Goal: Task Accomplishment & Management: Use online tool/utility

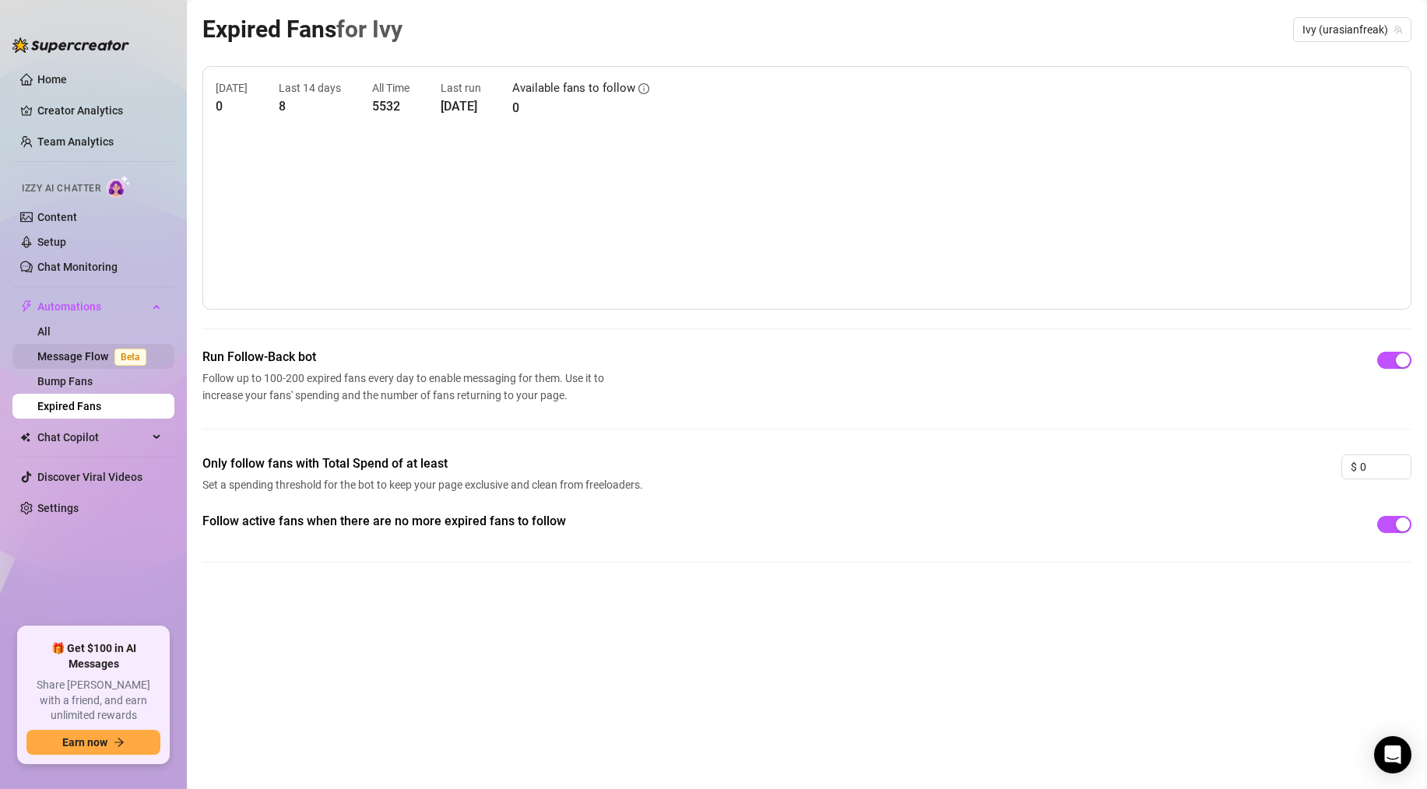
click at [87, 363] on link "Message Flow Beta" at bounding box center [94, 356] width 115 height 12
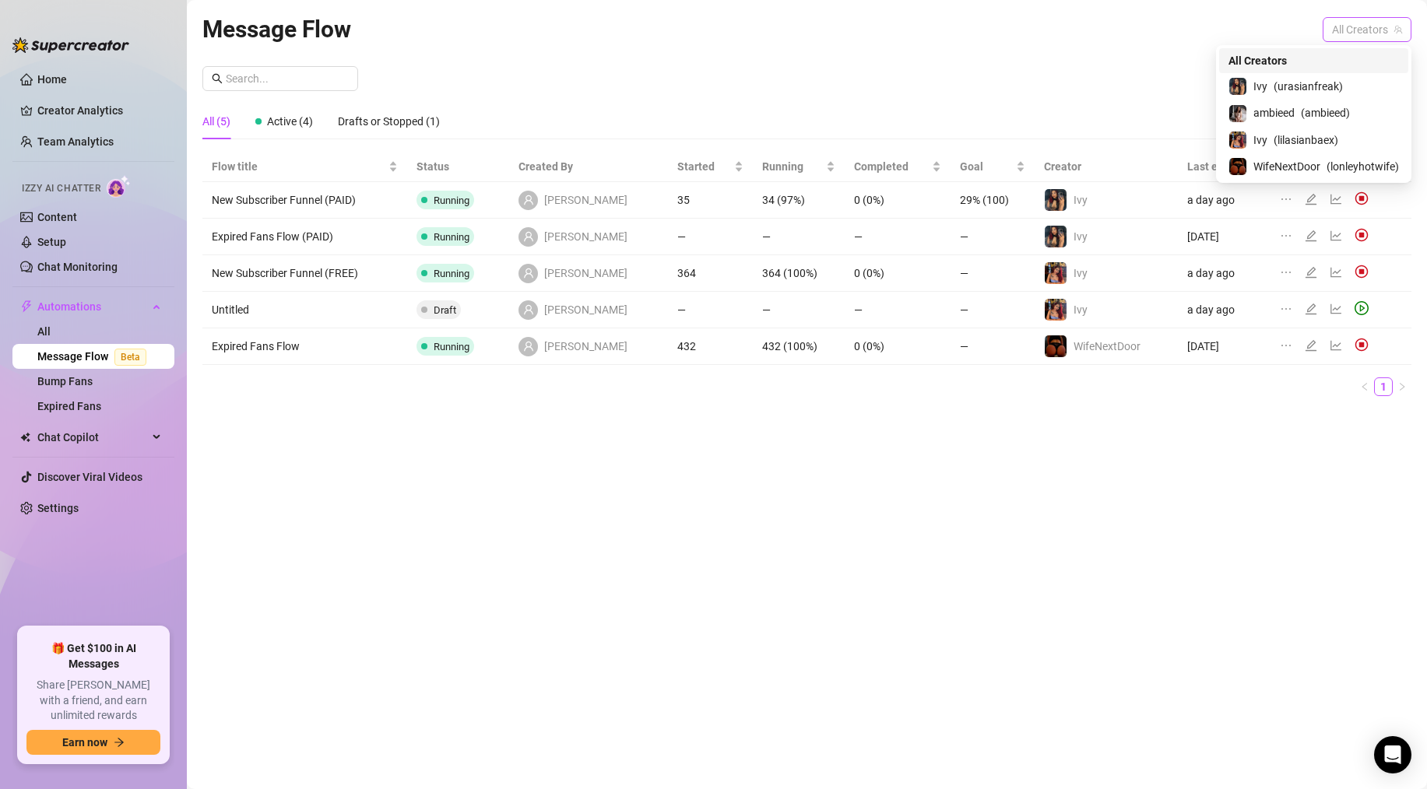
click at [1358, 37] on span "All Creators" at bounding box center [1367, 29] width 70 height 23
click at [1337, 82] on span "( urasianfreak )" at bounding box center [1308, 86] width 69 height 17
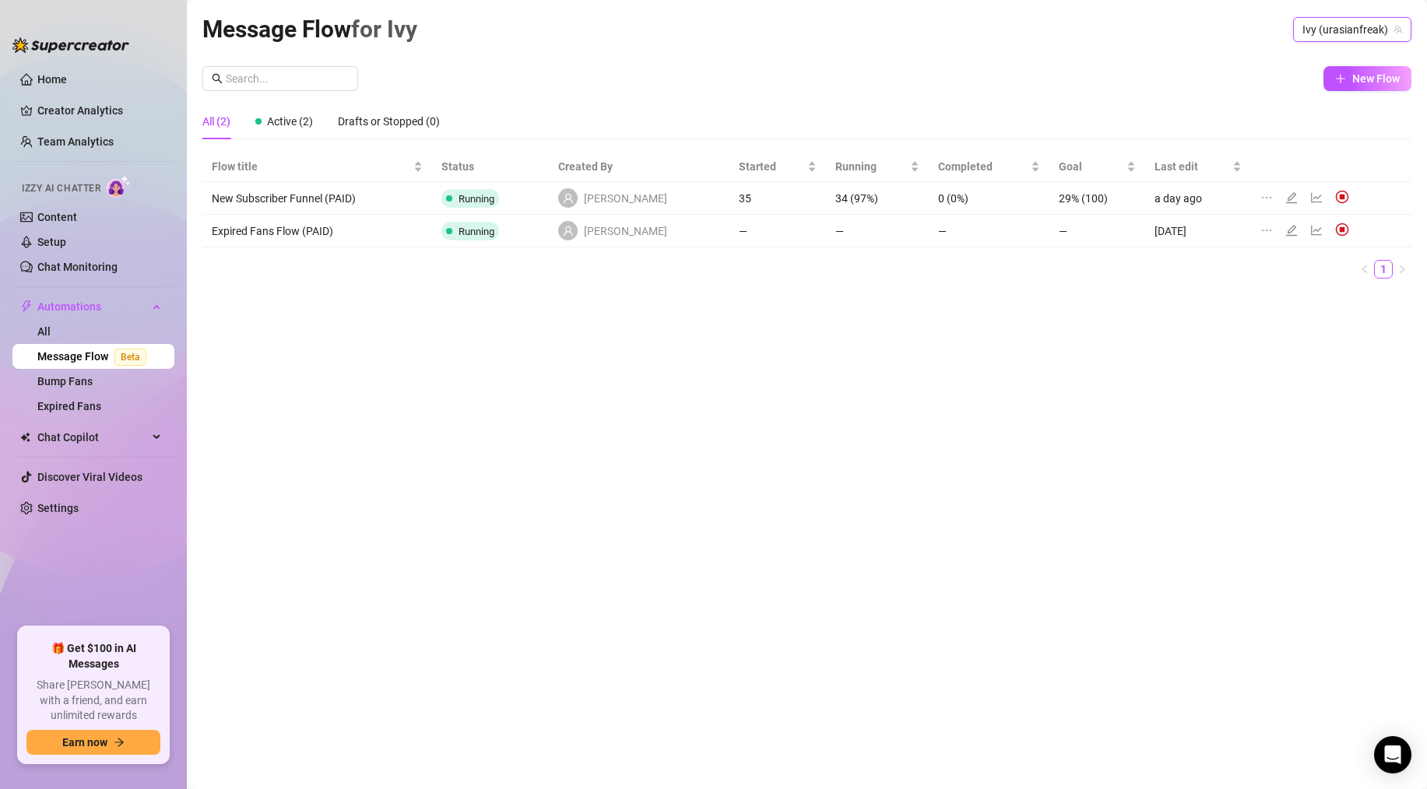
click at [1366, 65] on div "Message Flow for [PERSON_NAME] (urasianfreak) Ivy (urasianfreak) New Flow All (…" at bounding box center [806, 377] width 1209 height 732
click at [1361, 75] on span "New Flow" at bounding box center [1375, 78] width 47 height 12
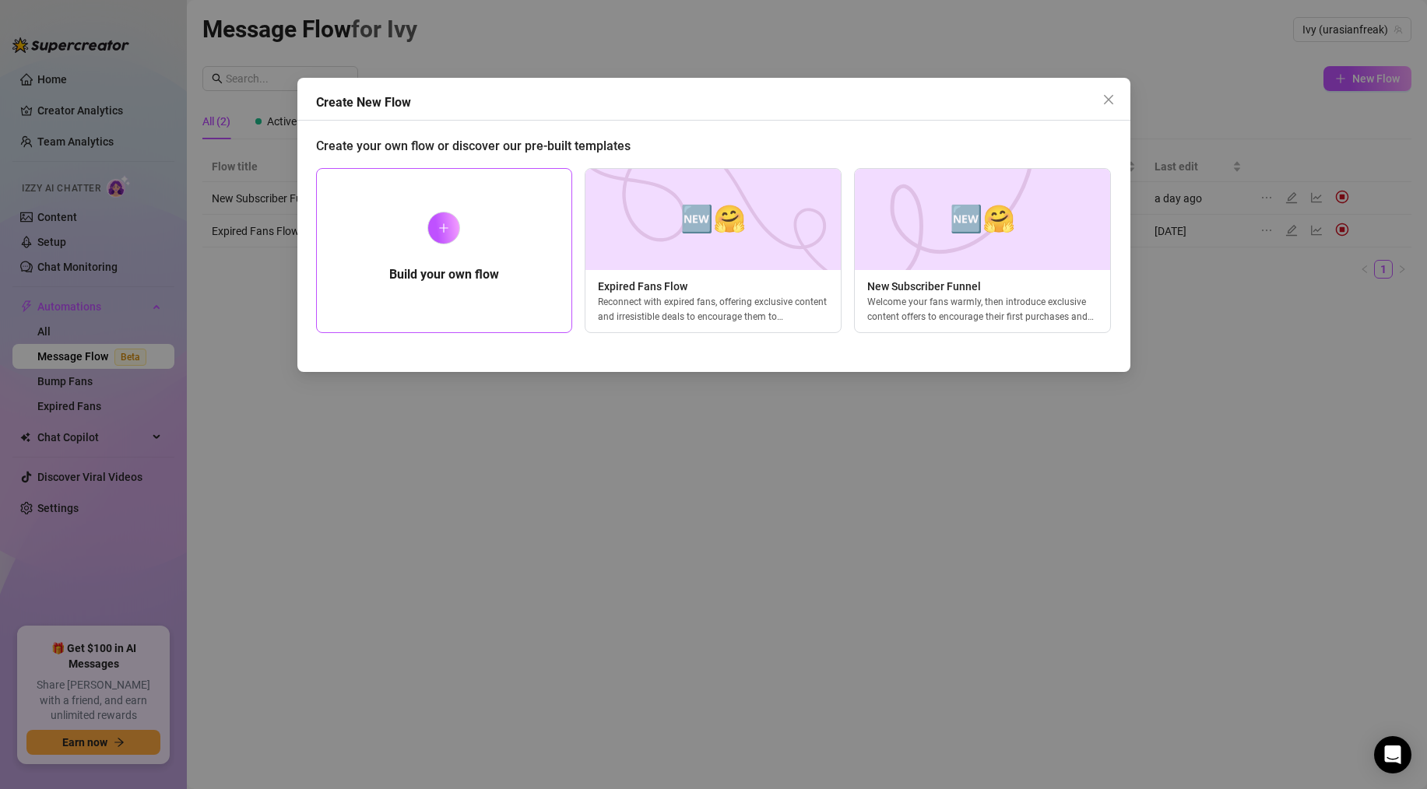
click at [429, 262] on div "Build your own flow" at bounding box center [444, 250] width 257 height 165
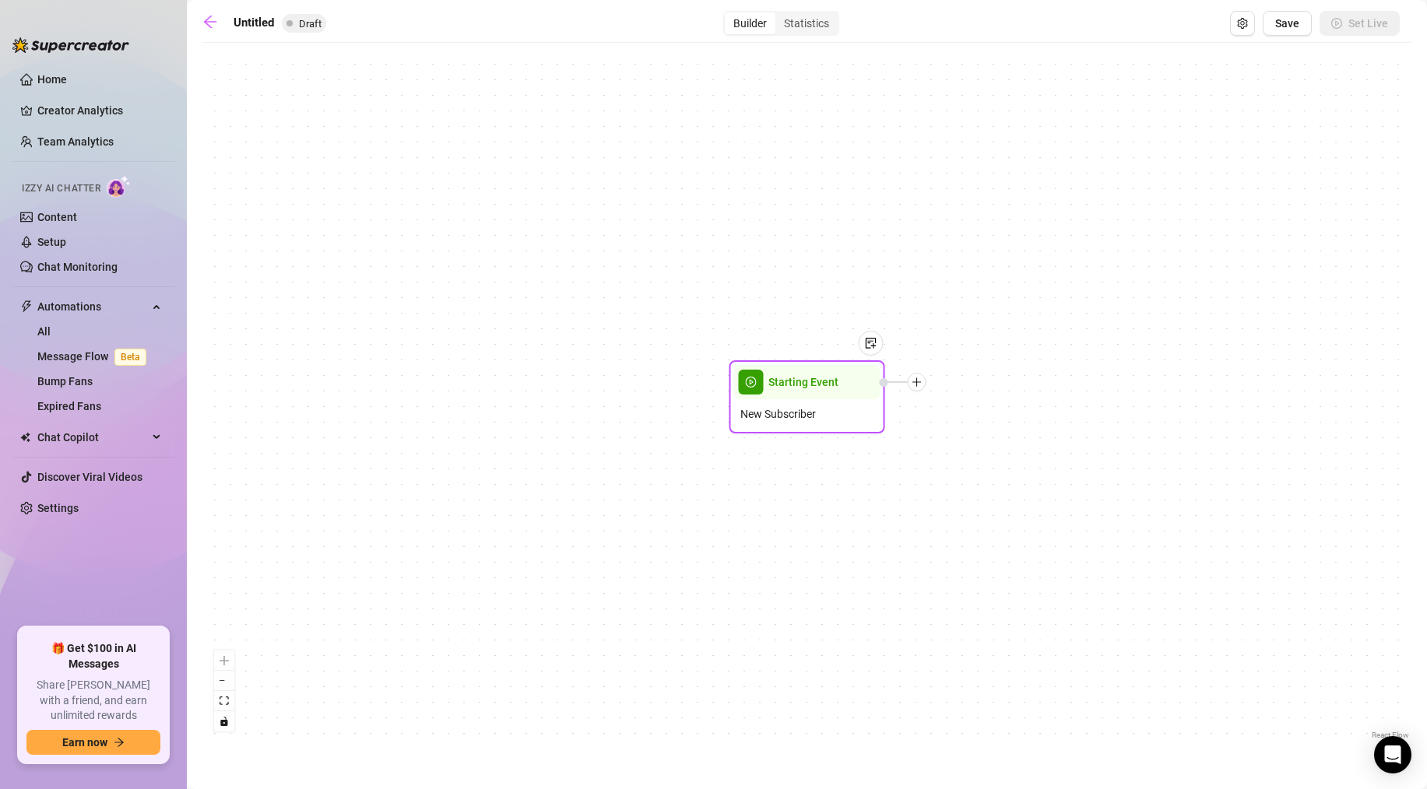
click at [763, 386] on span "play-circle" at bounding box center [751, 382] width 25 height 25
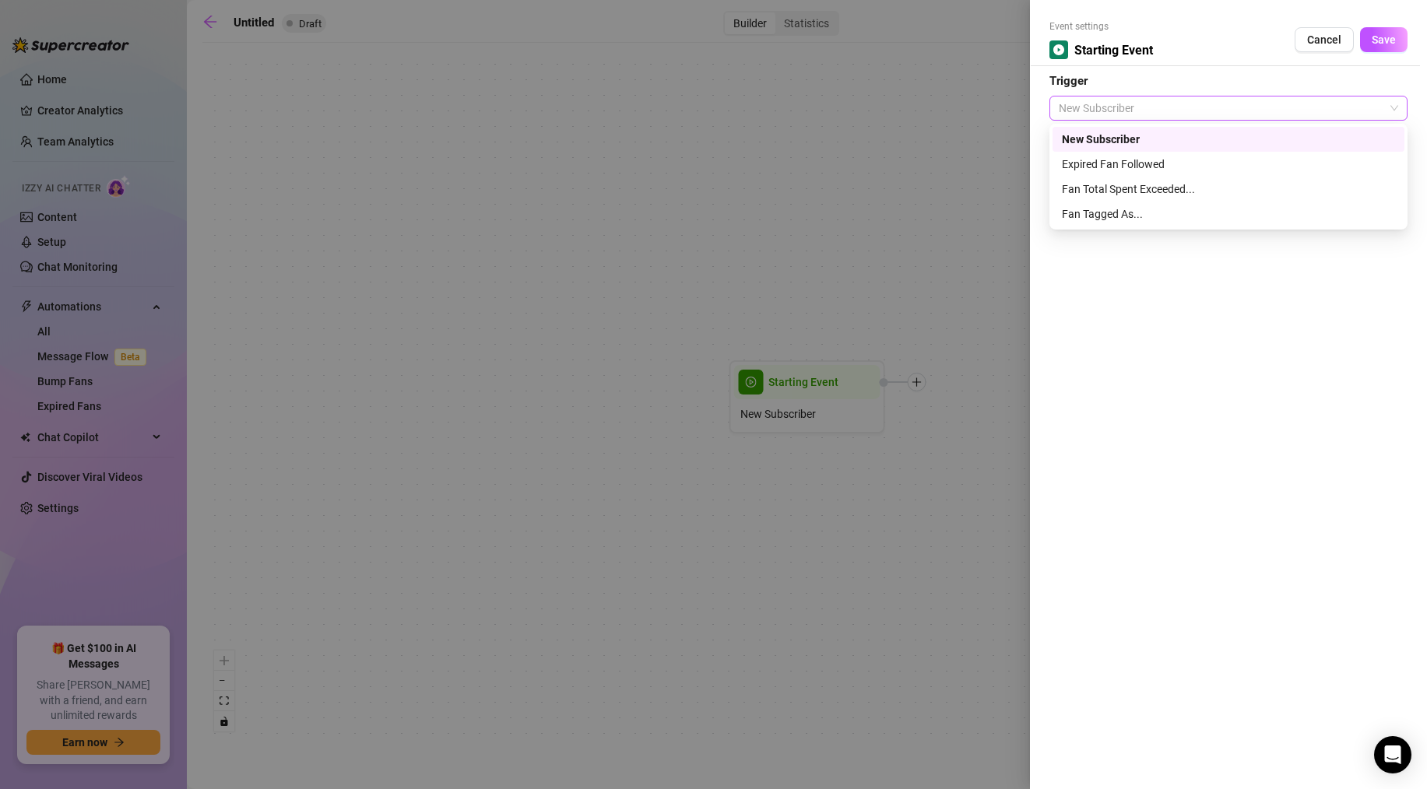
click at [1097, 112] on span "New Subscriber" at bounding box center [1228, 108] width 339 height 23
click at [1118, 188] on div "Fan Total Spent Exceeded..." at bounding box center [1228, 189] width 333 height 17
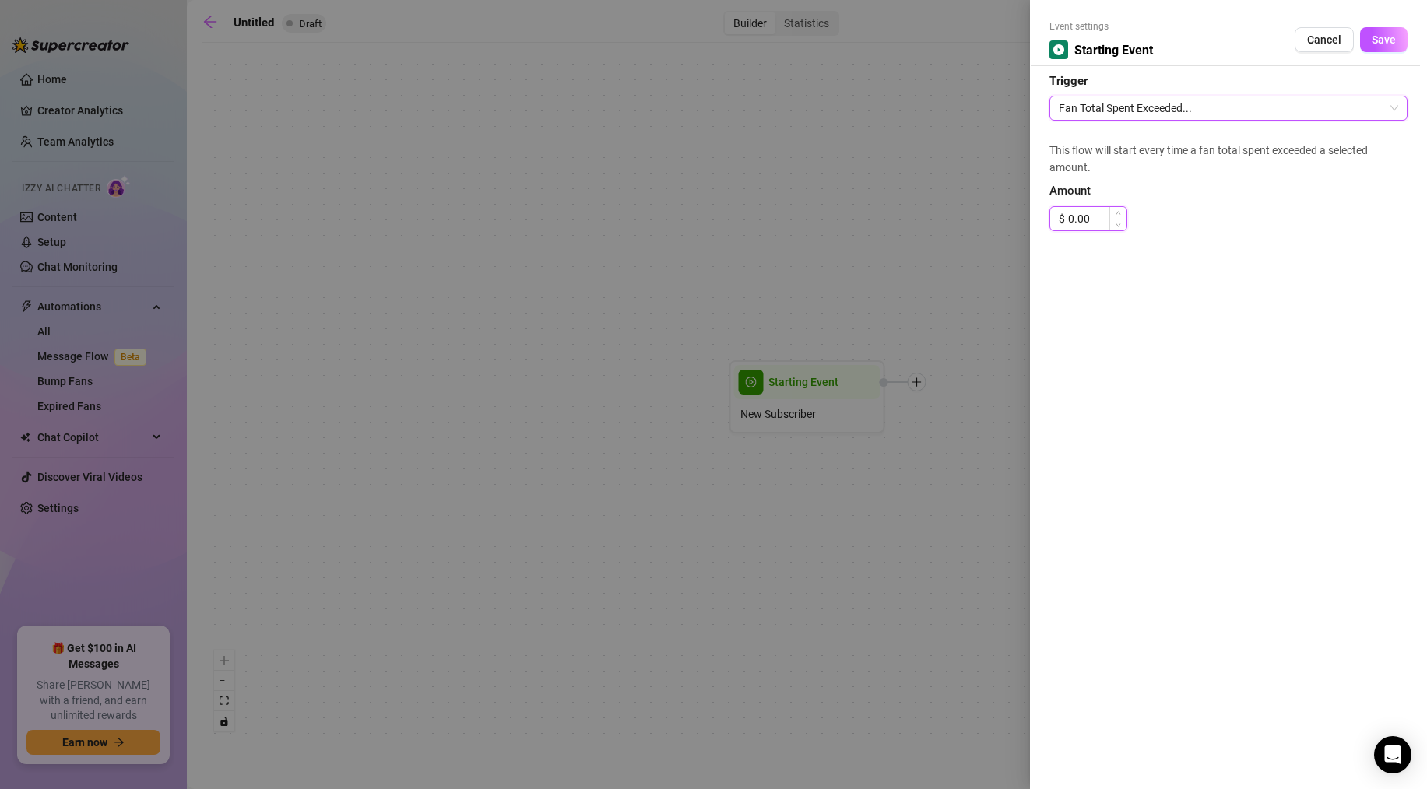
click at [1090, 214] on input "0.00" at bounding box center [1097, 218] width 58 height 23
click at [1110, 254] on div "Event settings Starting Event Cancel Save Trigger Fan Total Spent Exceeded... T…" at bounding box center [1228, 394] width 397 height 789
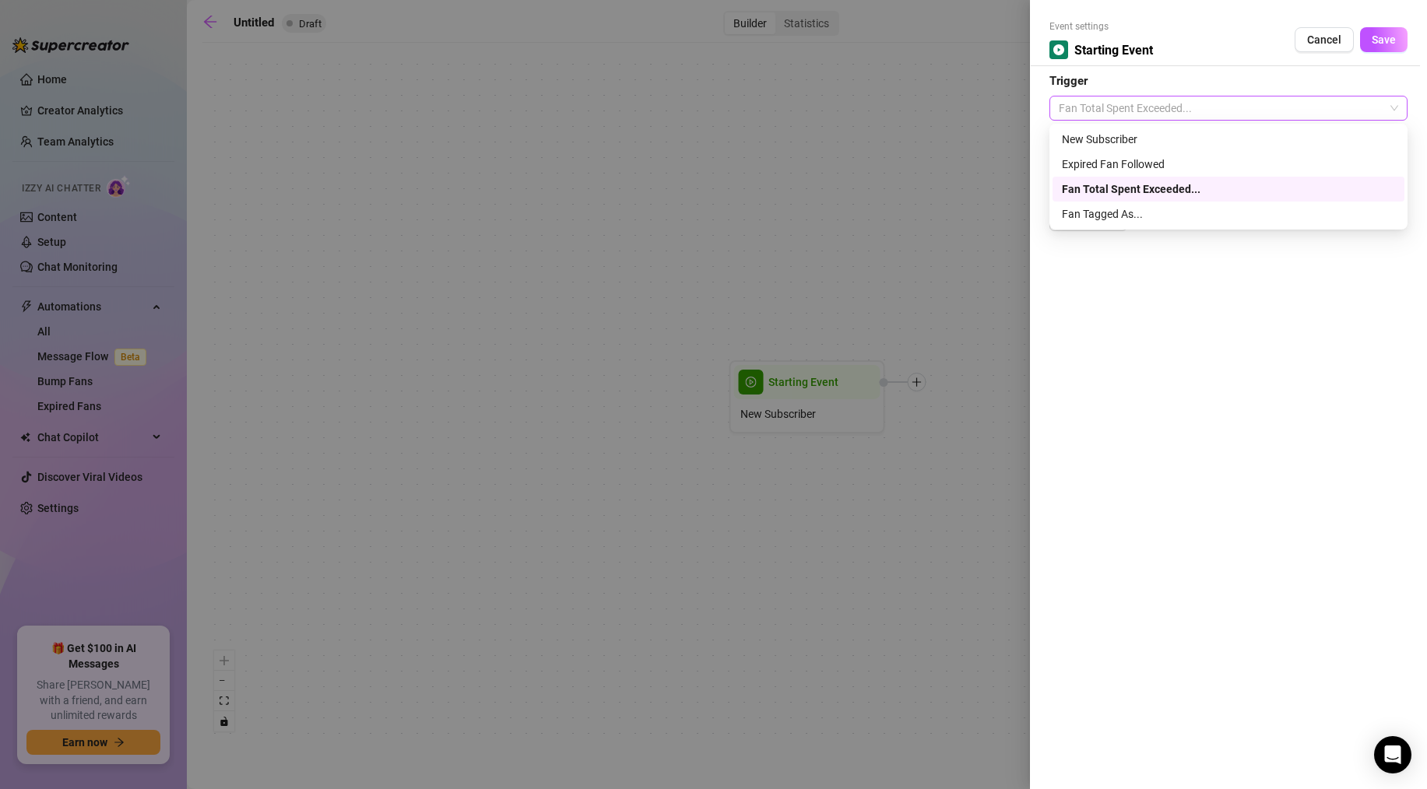
click at [1125, 100] on span "Fan Total Spent Exceeded..." at bounding box center [1228, 108] width 339 height 23
click at [1119, 103] on span "Fan Total Spent Exceeded..." at bounding box center [1228, 108] width 339 height 23
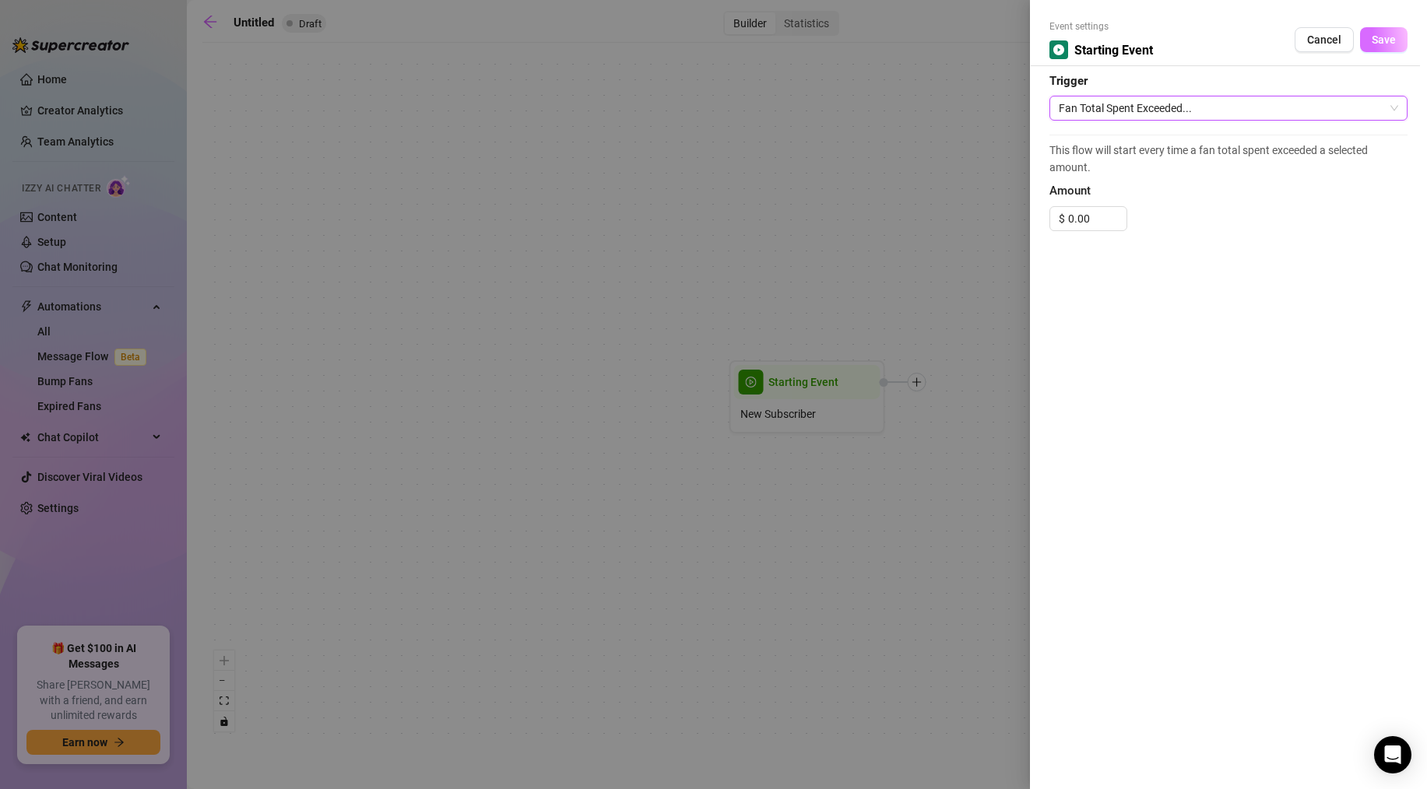
click at [1398, 33] on button "Save" at bounding box center [1383, 39] width 47 height 25
click at [1088, 219] on input "0.00" at bounding box center [1097, 218] width 58 height 23
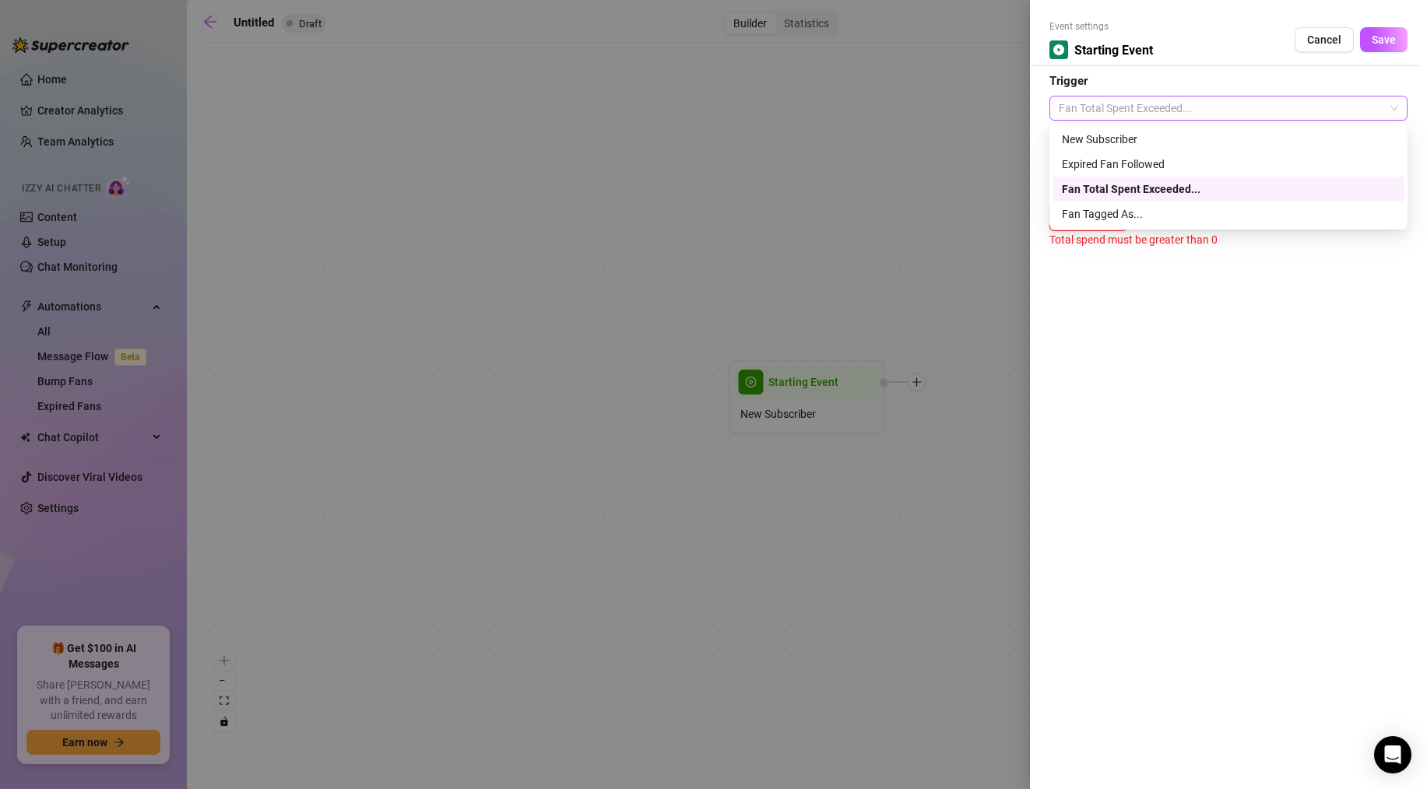
click at [1179, 116] on span "Fan Total Spent Exceeded..." at bounding box center [1228, 108] width 339 height 23
click at [1149, 216] on div "Fan Tagged As..." at bounding box center [1228, 214] width 333 height 17
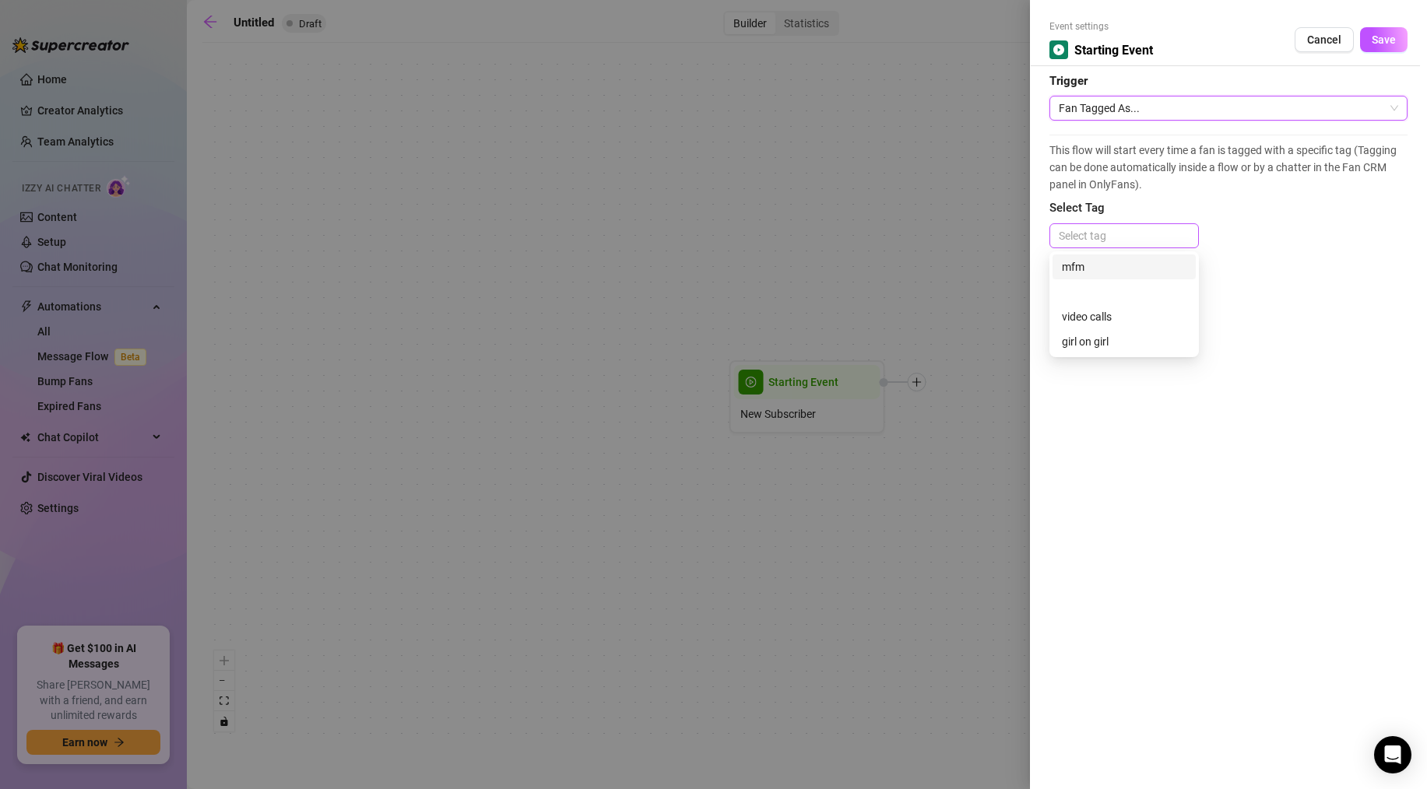
click at [1111, 235] on div at bounding box center [1124, 236] width 143 height 22
click at [1091, 233] on div at bounding box center [1124, 236] width 143 height 22
click at [1300, 219] on div "This flow will start every time a fan is tagged with a specific tag (Tagging ca…" at bounding box center [1229, 199] width 358 height 128
click at [1183, 110] on span "Fan Tagged As..." at bounding box center [1228, 108] width 339 height 23
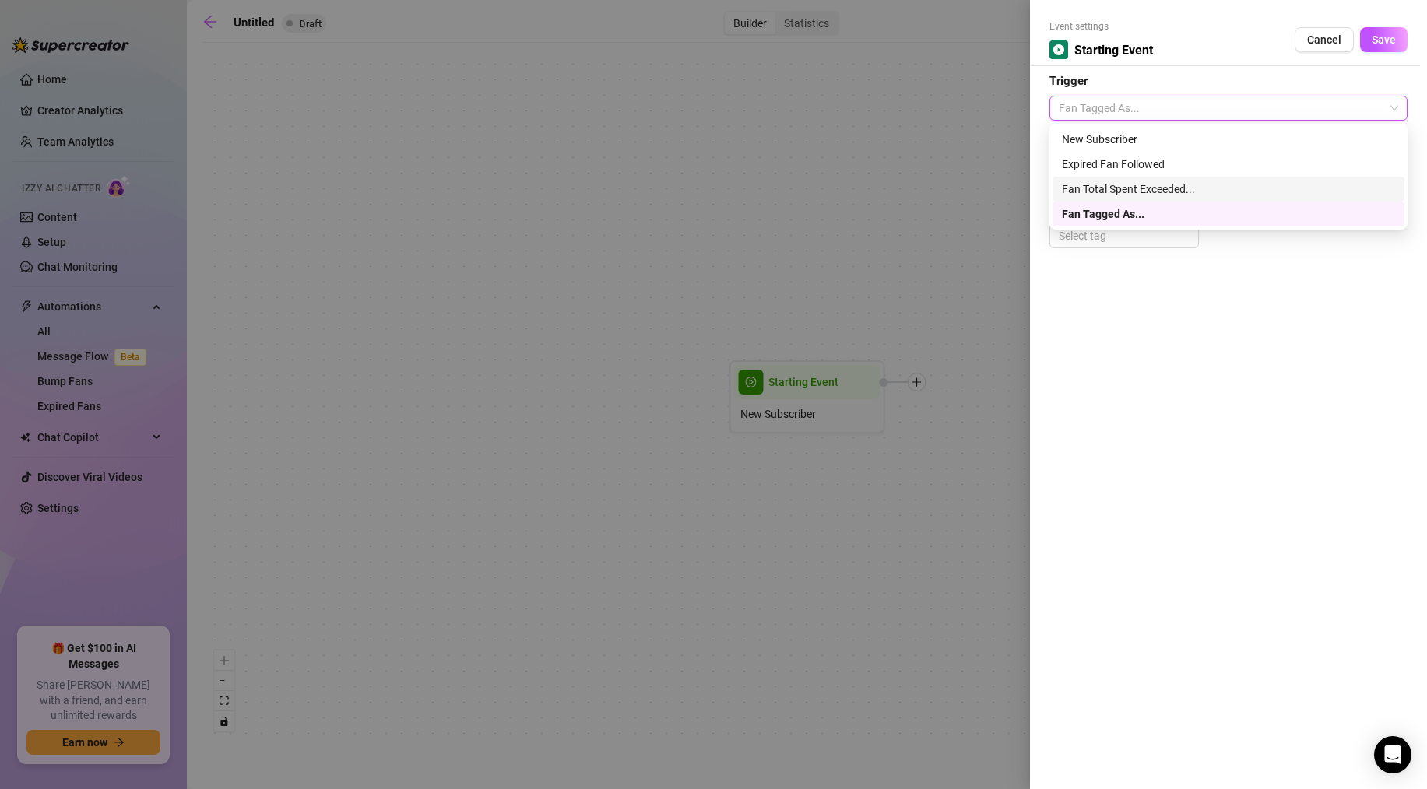
click at [1138, 189] on div "Fan Total Spent Exceeded..." at bounding box center [1228, 189] width 333 height 17
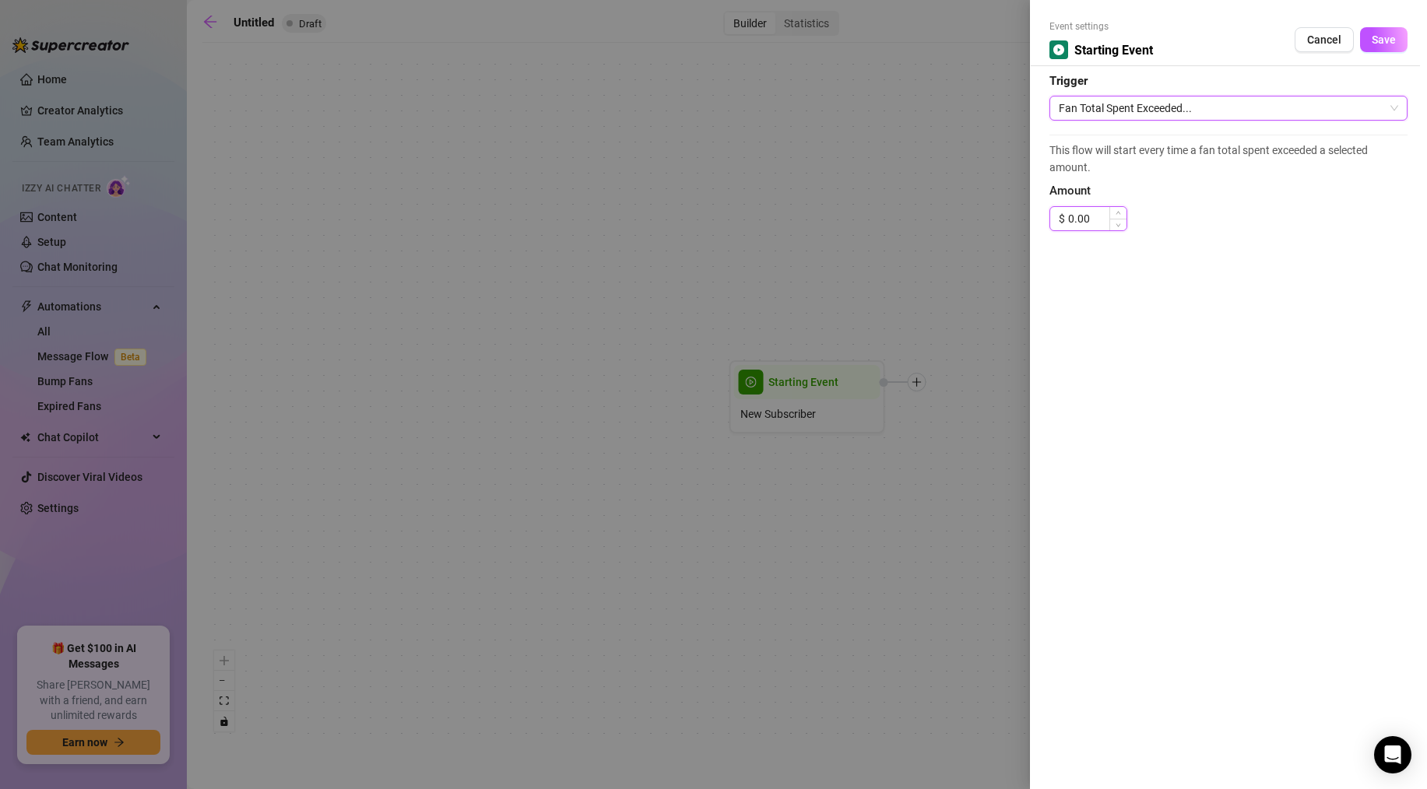
click at [1094, 215] on input "0.00" at bounding box center [1097, 218] width 58 height 23
click at [1377, 40] on span "Save" at bounding box center [1384, 39] width 24 height 12
click at [1323, 42] on span "Cancel" at bounding box center [1324, 39] width 34 height 12
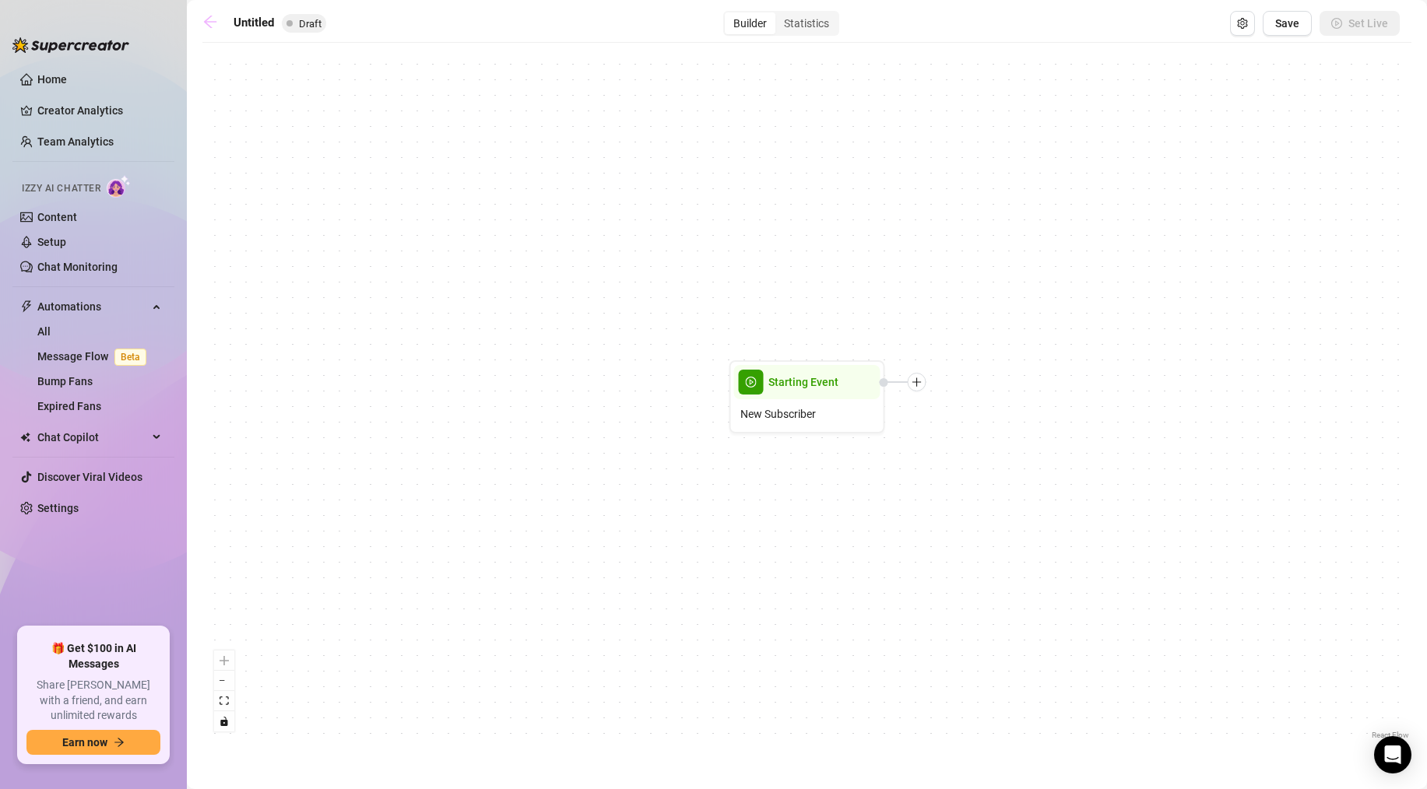
click at [204, 26] on icon "arrow-left" at bounding box center [210, 22] width 16 height 16
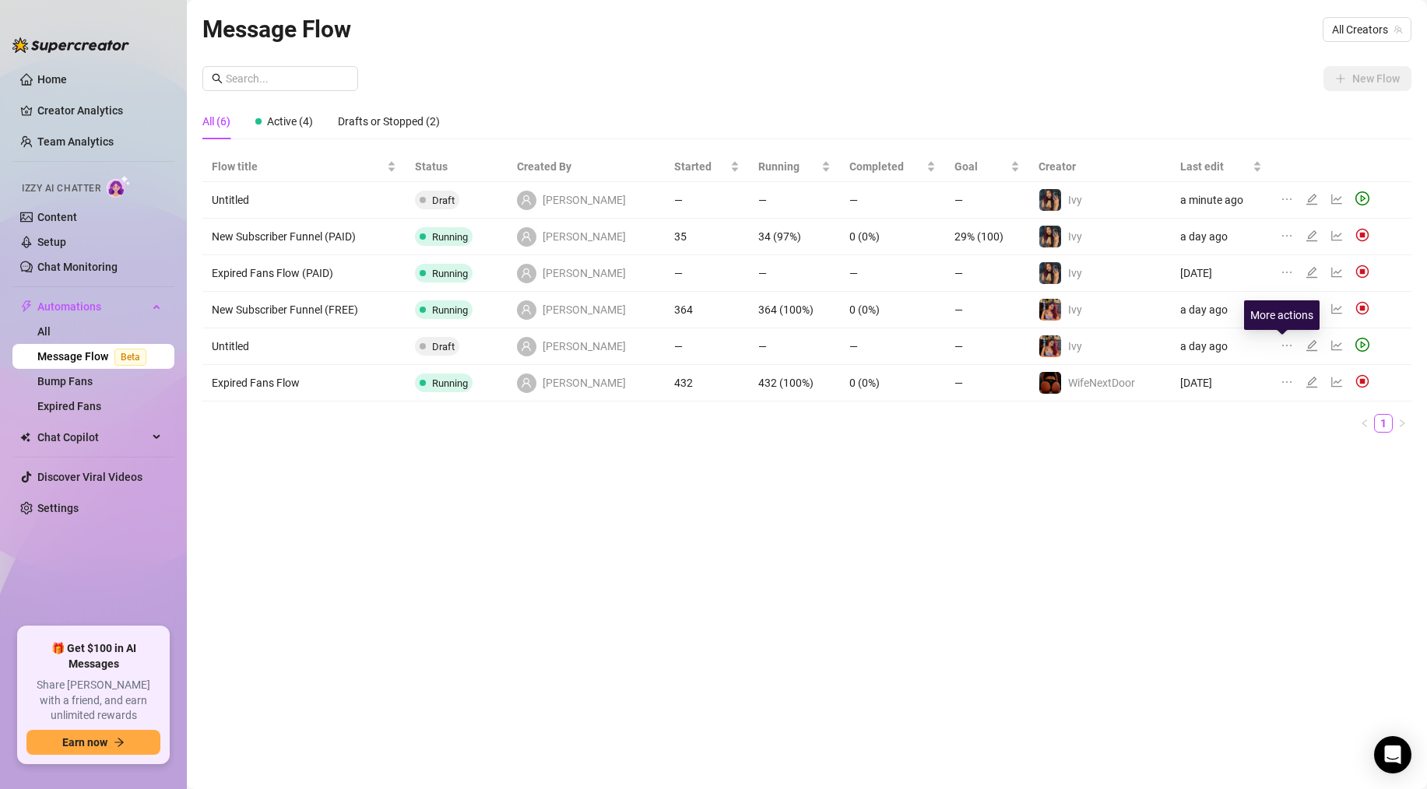
click at [1282, 346] on icon "ellipsis" at bounding box center [1287, 345] width 12 height 12
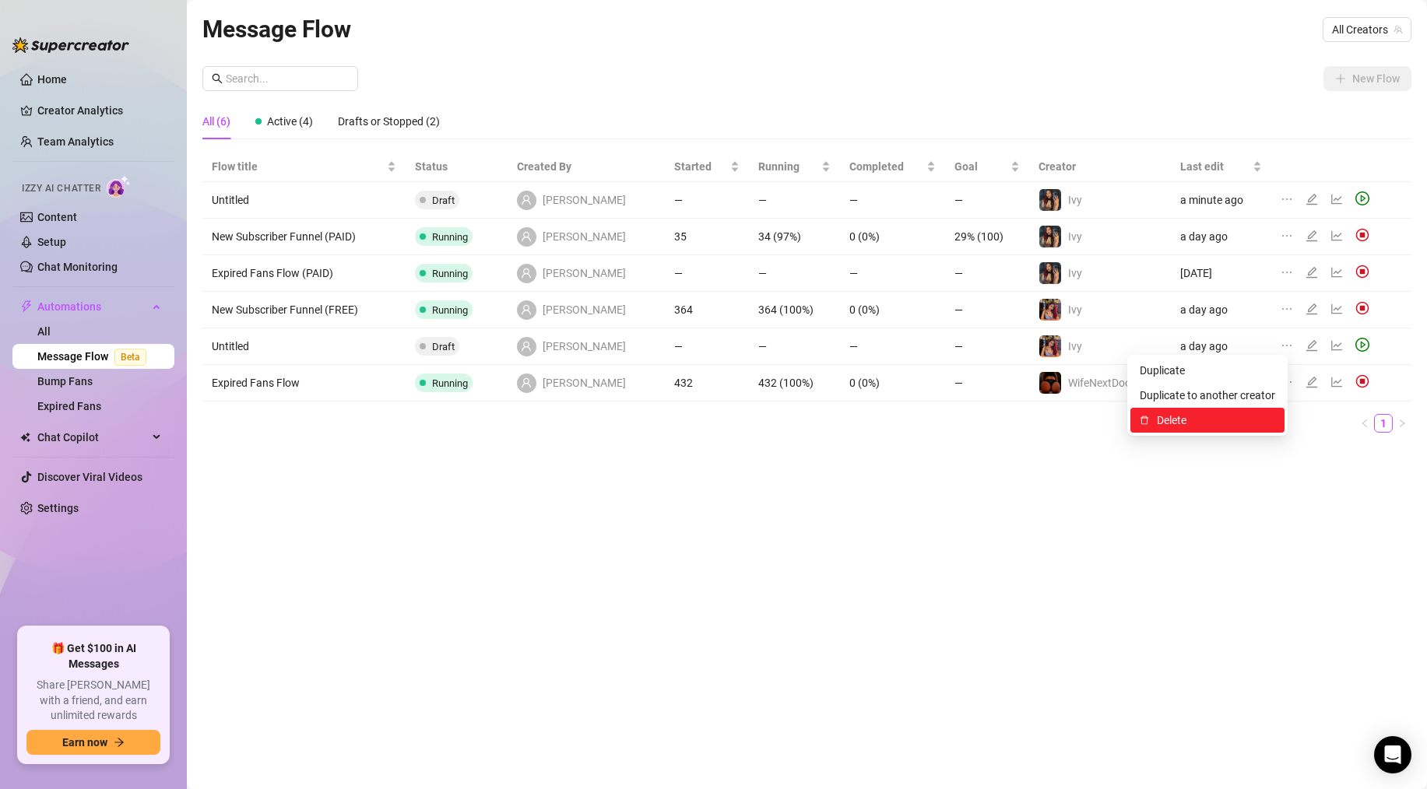
click at [1193, 417] on span "Delete" at bounding box center [1216, 420] width 118 height 17
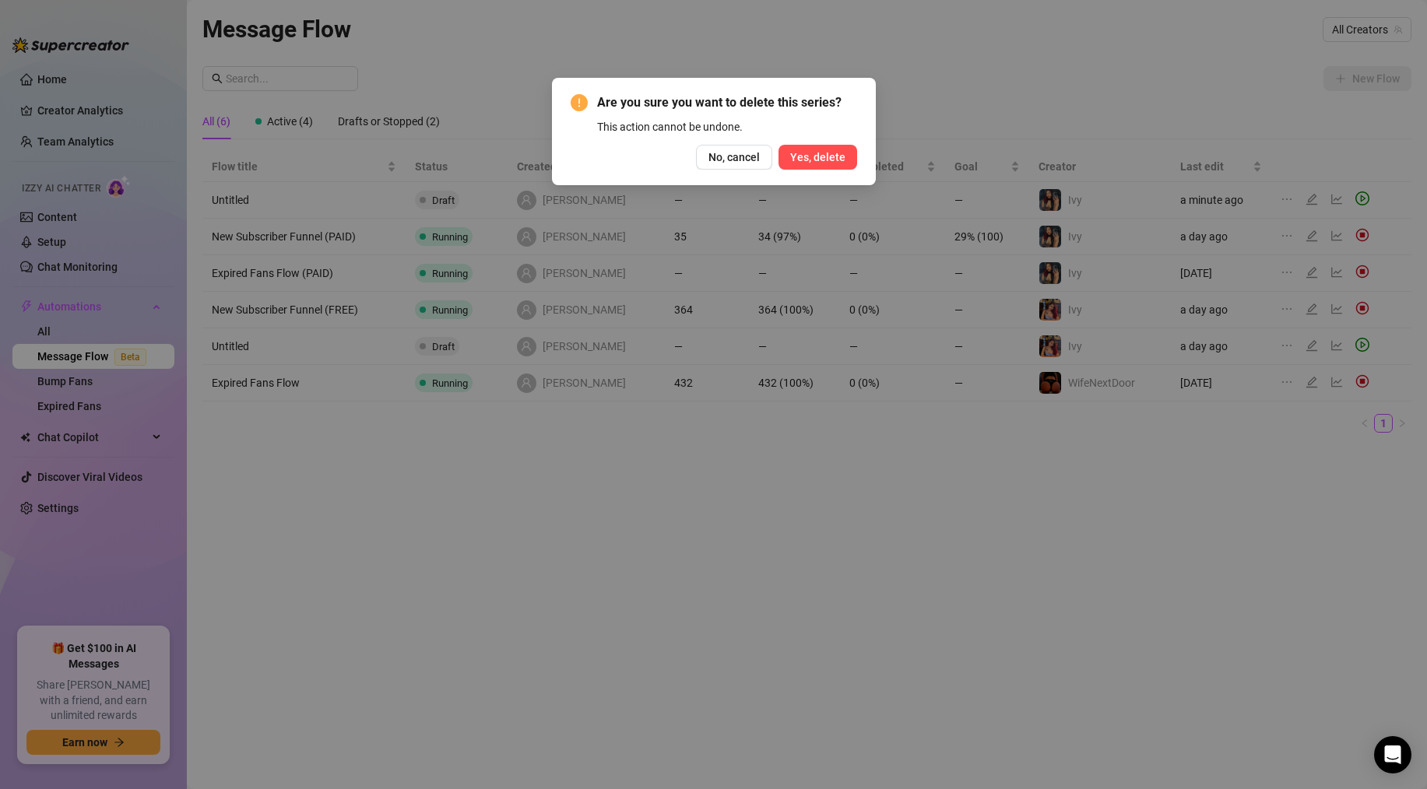
click at [819, 153] on span "Yes, delete" at bounding box center [817, 157] width 55 height 12
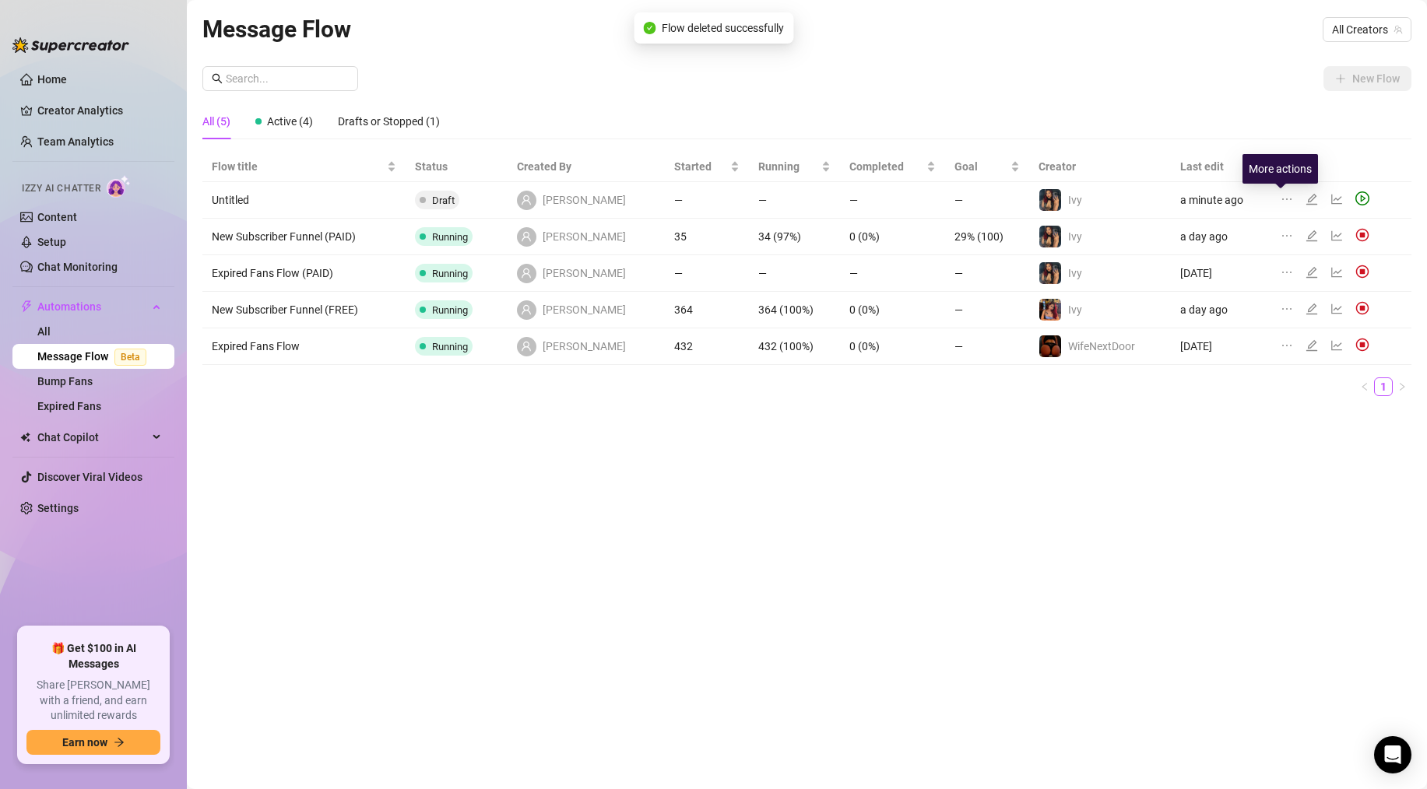
click at [1281, 202] on icon "ellipsis" at bounding box center [1287, 199] width 12 height 12
click at [1171, 276] on span "Delete" at bounding box center [1215, 273] width 118 height 17
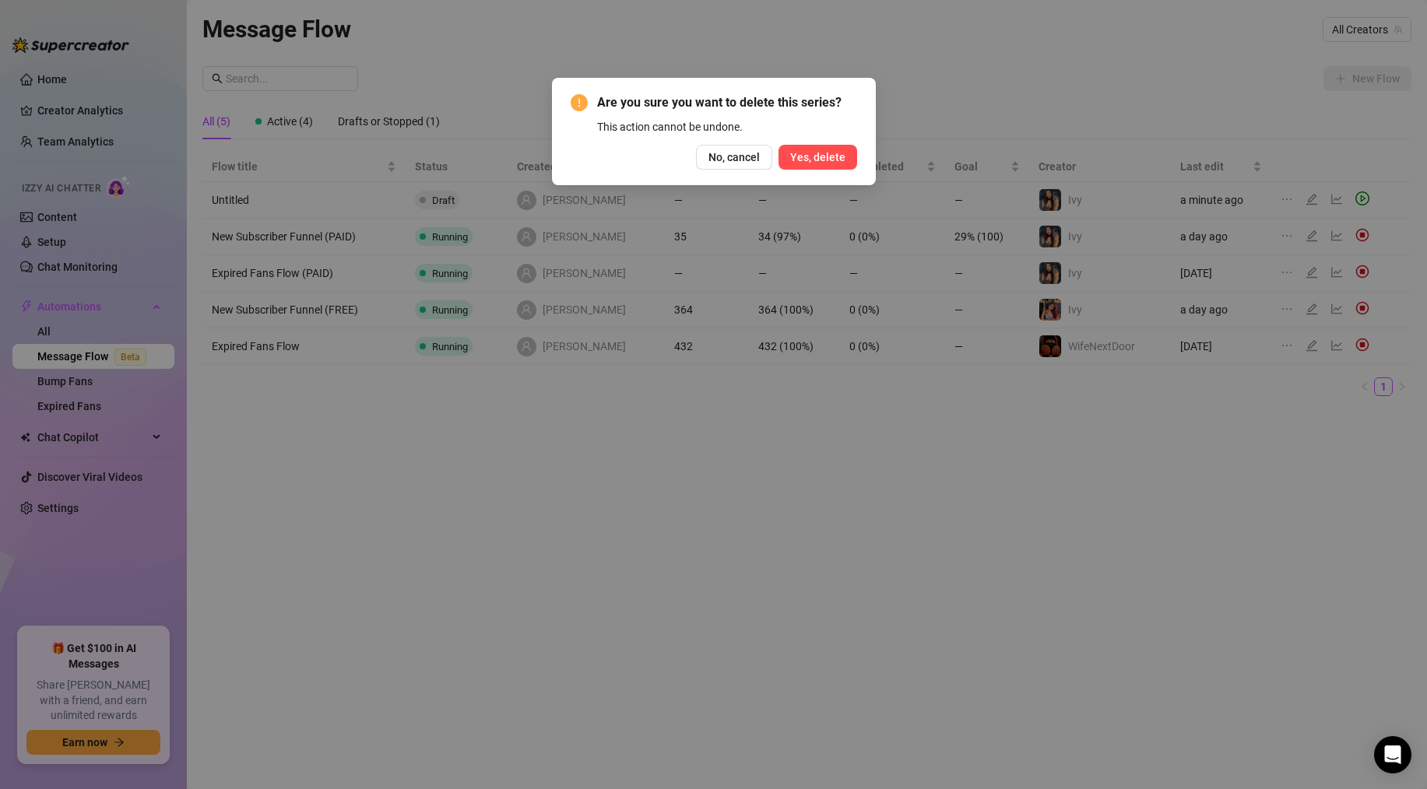
click at [831, 155] on span "Yes, delete" at bounding box center [817, 157] width 55 height 12
